Goal: Find specific page/section: Find specific page/section

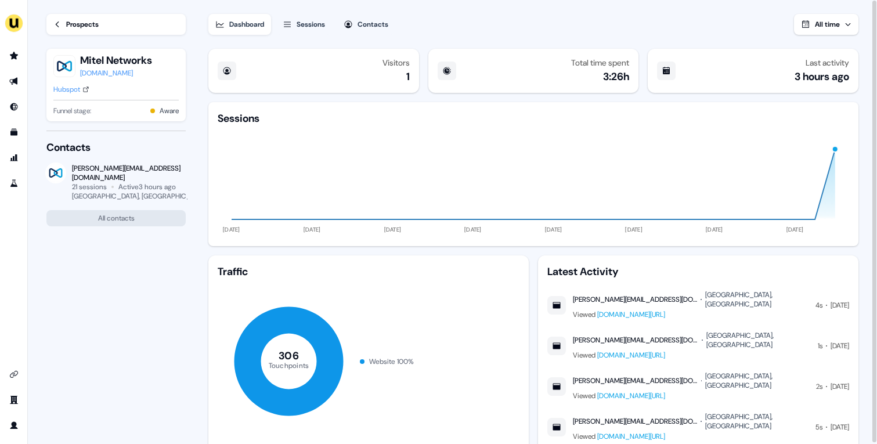
click at [85, 19] on div "Prospects" at bounding box center [82, 25] width 32 height 12
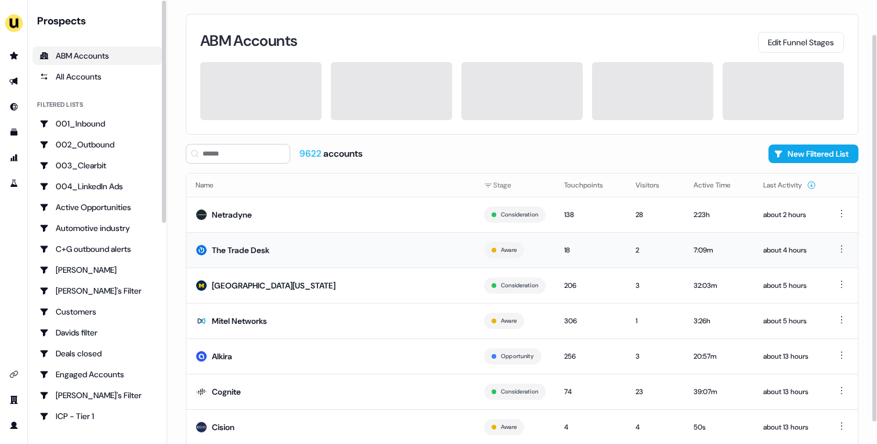
scroll to position [64, 0]
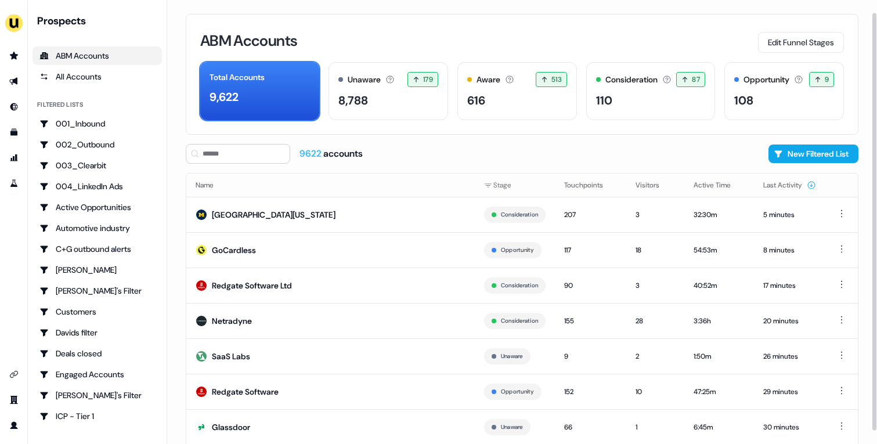
scroll to position [64, 0]
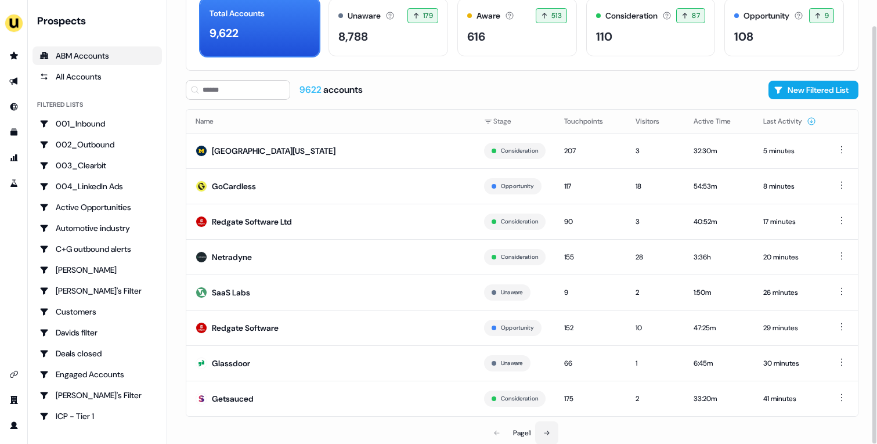
click at [541, 434] on button at bounding box center [546, 432] width 23 height 23
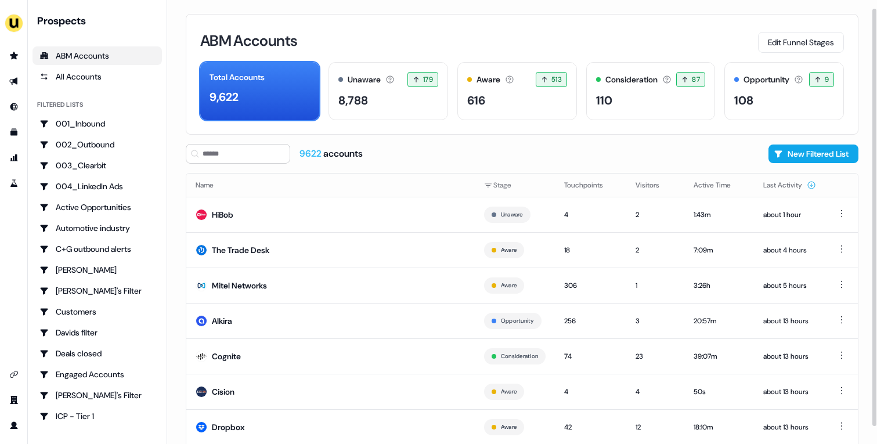
scroll to position [64, 0]
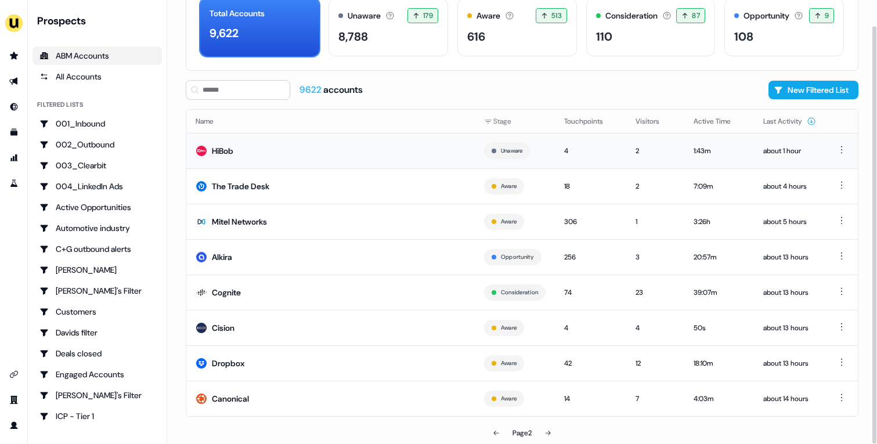
click at [279, 147] on td "HiBob" at bounding box center [330, 150] width 288 height 35
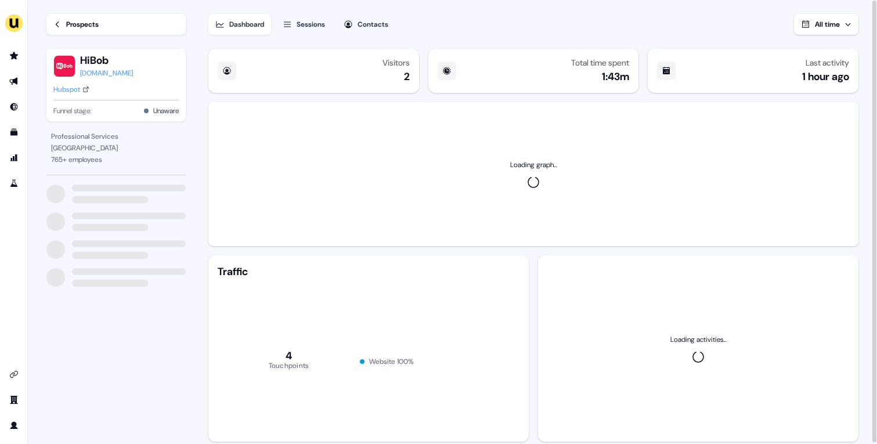
scroll to position [29, 0]
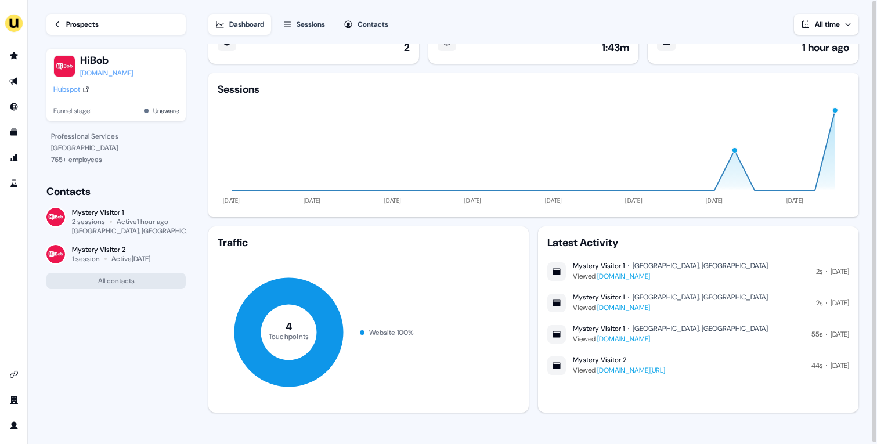
click at [102, 24] on link "Prospects" at bounding box center [115, 24] width 139 height 21
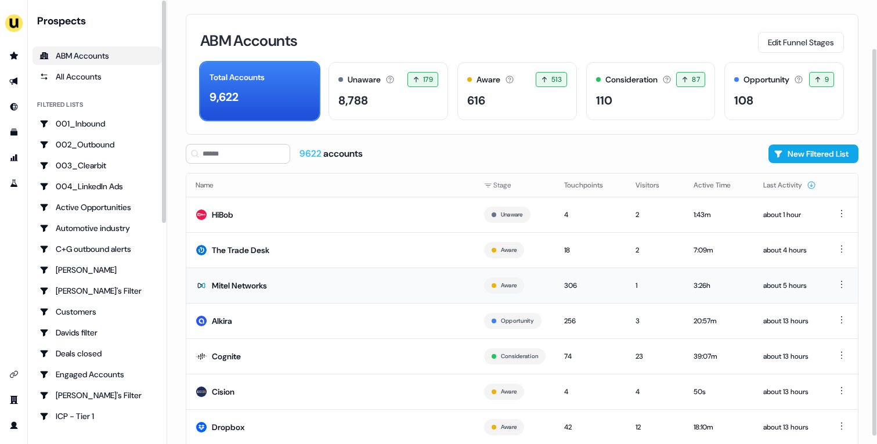
scroll to position [64, 0]
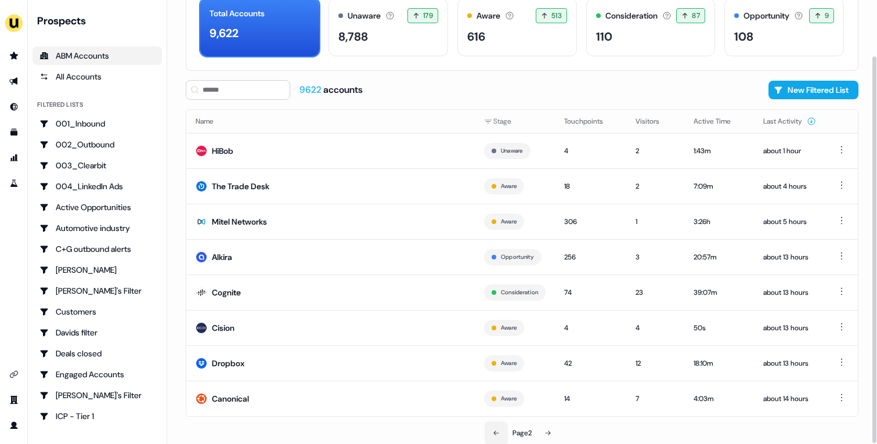
click at [496, 432] on icon at bounding box center [496, 432] width 7 height 7
